Goal: Transaction & Acquisition: Purchase product/service

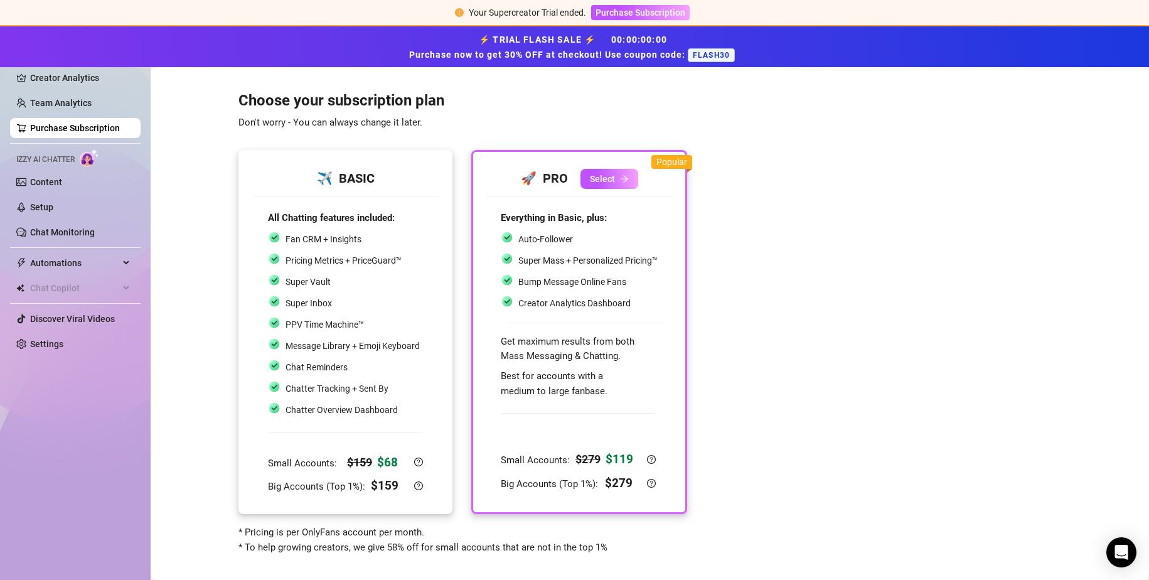
click at [311, 314] on div "Fan CRM + Insights Pricing Metrics + PriceGuard™ Super Vault Super Inbox PPV Ti…" at bounding box center [344, 324] width 152 height 187
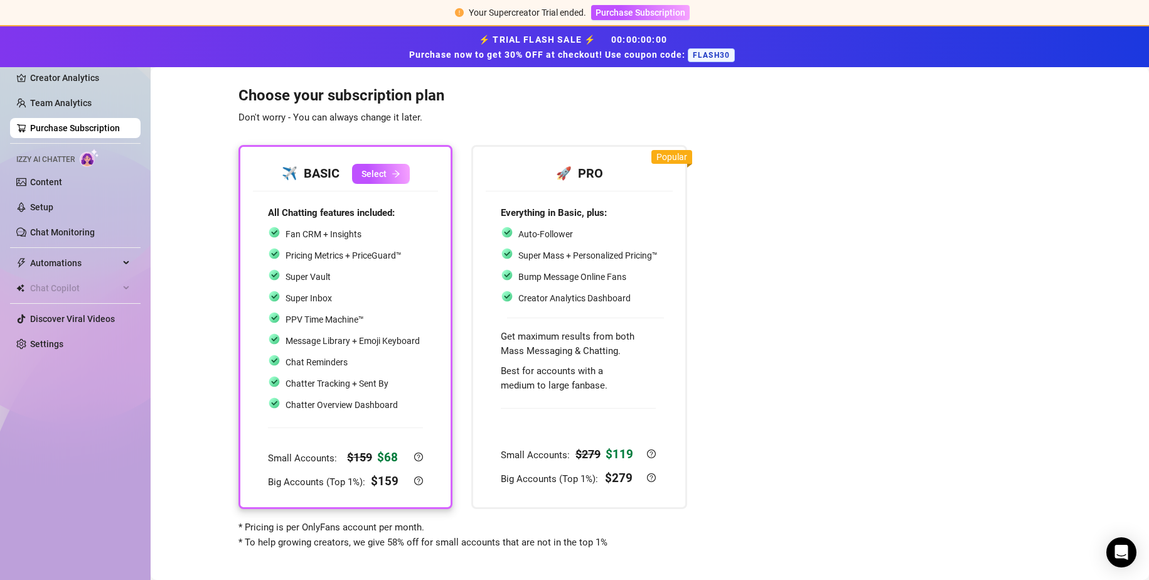
scroll to position [12, 0]
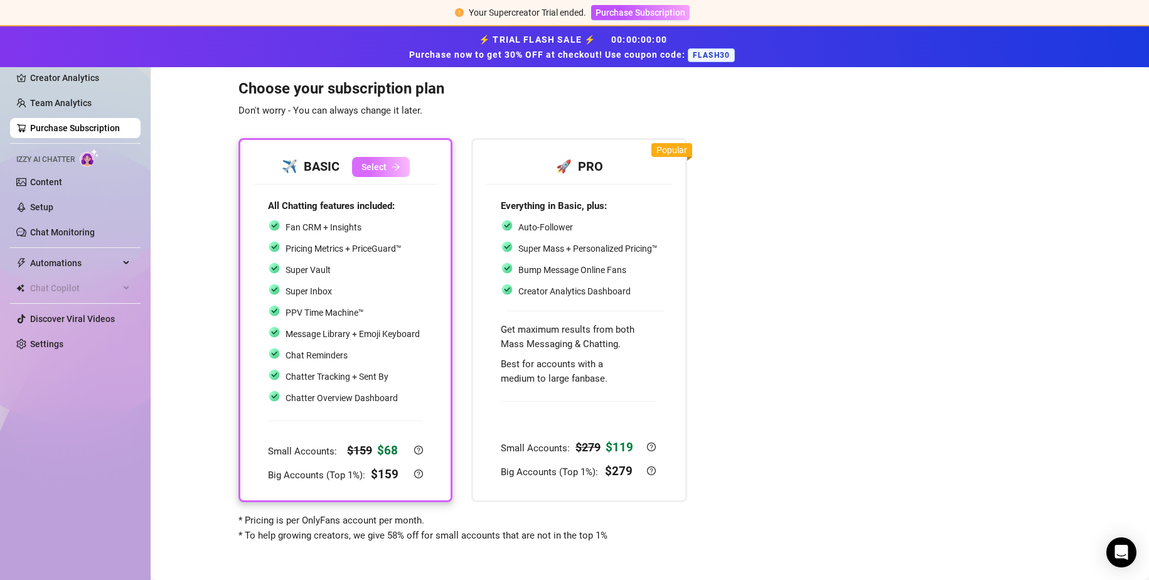
click at [377, 162] on span "Select" at bounding box center [373, 167] width 25 height 10
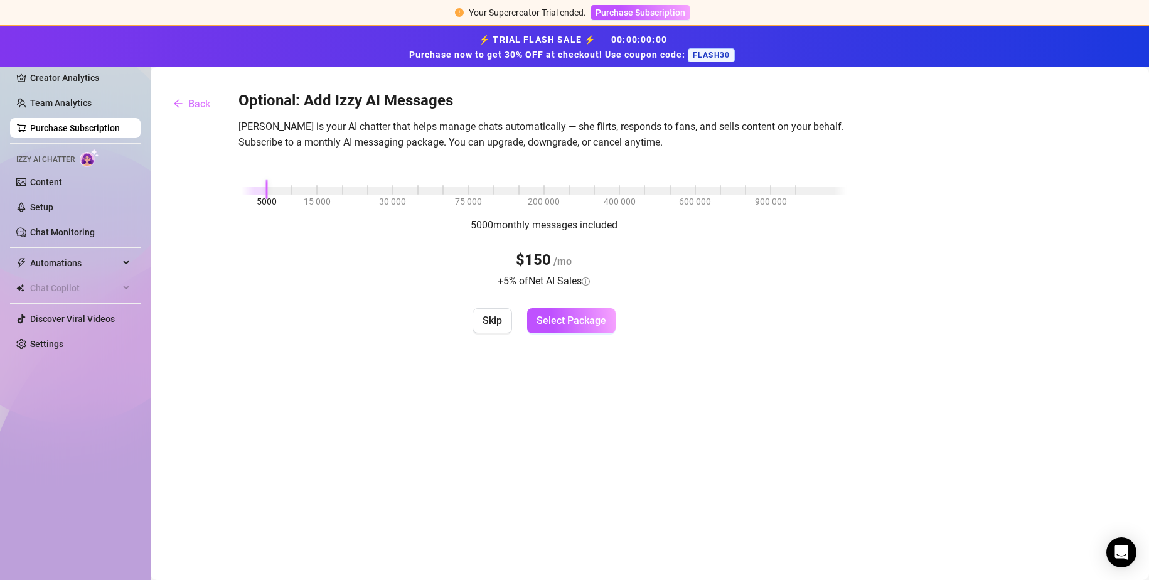
click at [730, 53] on span "FLASH30" at bounding box center [711, 55] width 47 height 14
click at [718, 51] on span "FLASH30" at bounding box center [711, 55] width 47 height 14
copy span "FLASH30"
drag, startPoint x: 264, startPoint y: 189, endPoint x: 86, endPoint y: 191, distance: 177.6
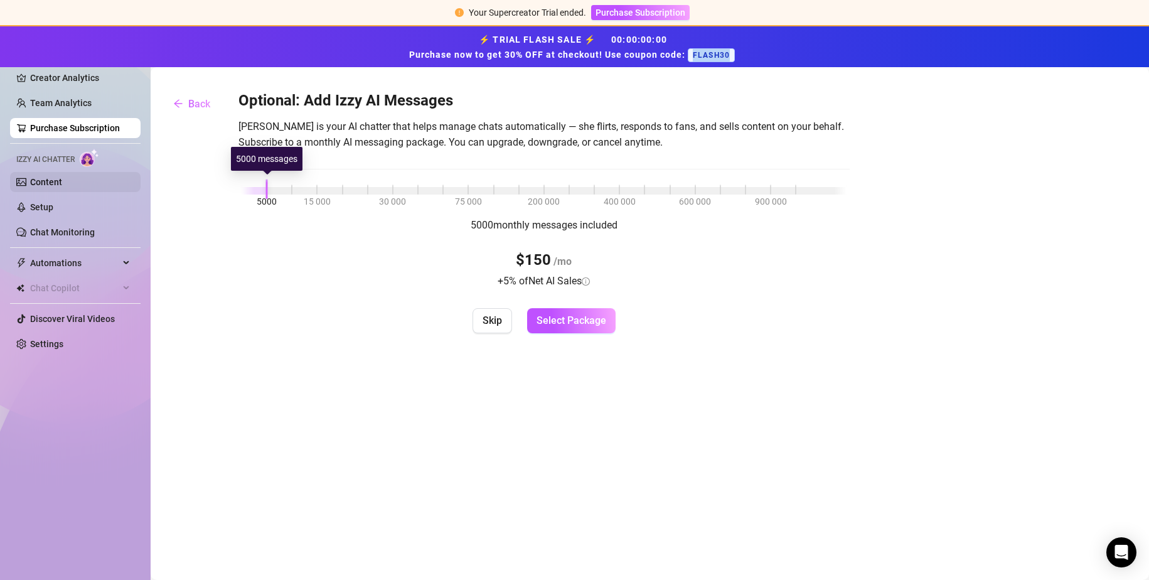
click at [87, 191] on div "Setup Creator Analytics Team Analytics Purchase Subscription Izzy AI Chatter Co…" at bounding box center [574, 323] width 1149 height 513
click at [473, 321] on button "Skip" at bounding box center [492, 320] width 40 height 25
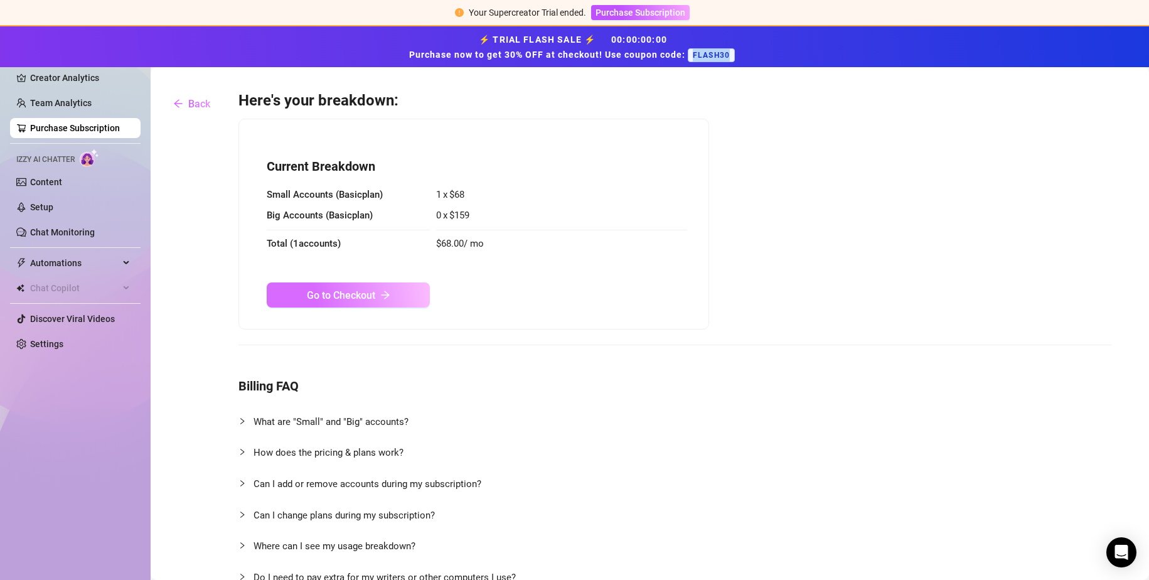
click at [391, 294] on button "Go to Checkout" at bounding box center [348, 294] width 163 height 25
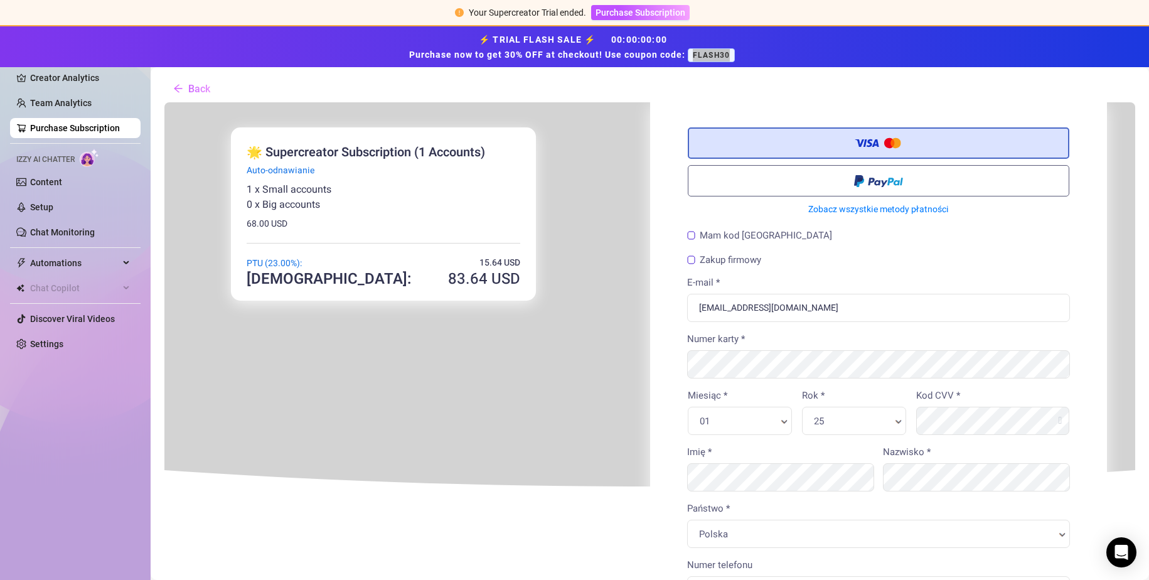
click at [691, 235] on label "Mam kod [GEOGRAPHIC_DATA]" at bounding box center [758, 234] width 145 height 9
click at [163, 101] on input "Mam kod [GEOGRAPHIC_DATA]" at bounding box center [163, 101] width 0 height 0
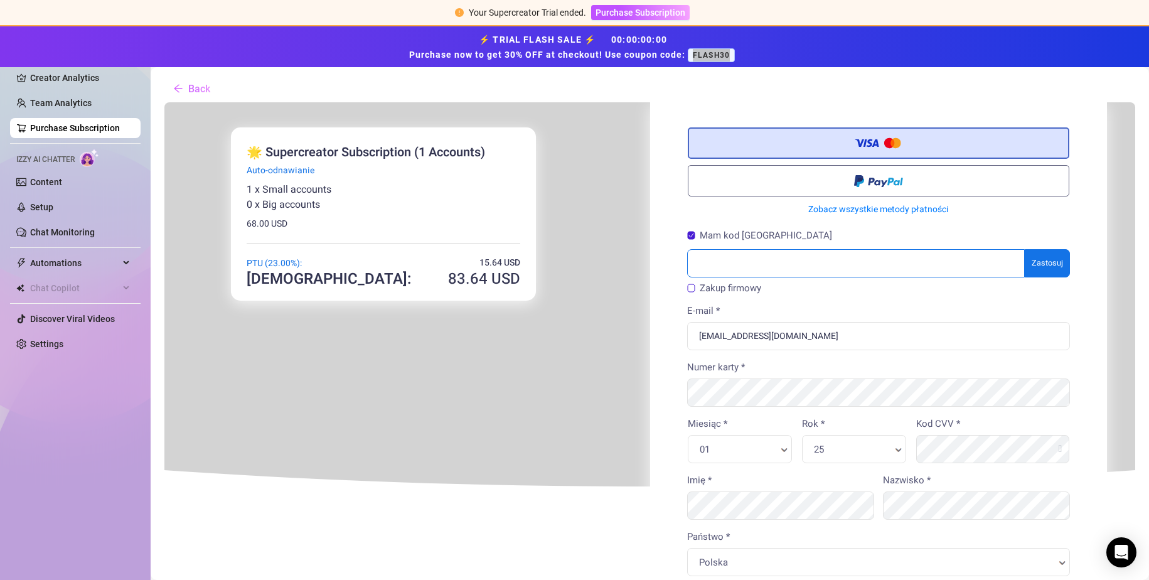
click at [720, 272] on input "text" at bounding box center [855, 262] width 338 height 28
paste input "FLASH30"
type input "FLASH30"
click at [1040, 265] on body "Kupujesz × 83" at bounding box center [648, 445] width 971 height 688
